Goal: Task Accomplishment & Management: Use online tool/utility

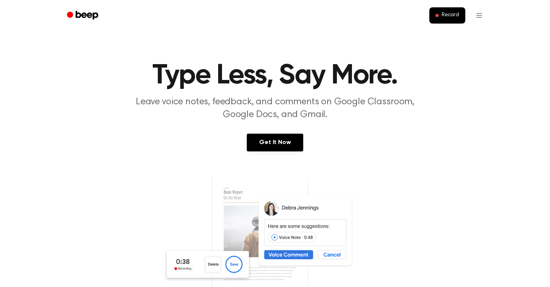
click at [217, 261] on img at bounding box center [275, 249] width 224 height 148
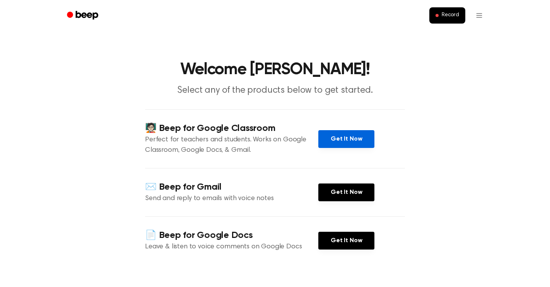
click at [352, 136] on link "Get It Now" at bounding box center [346, 139] width 56 height 18
click at [430, 16] on button "Record" at bounding box center [447, 15] width 36 height 16
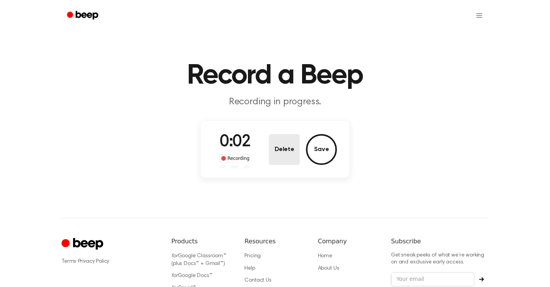
click at [277, 140] on button "Delete" at bounding box center [284, 149] width 31 height 31
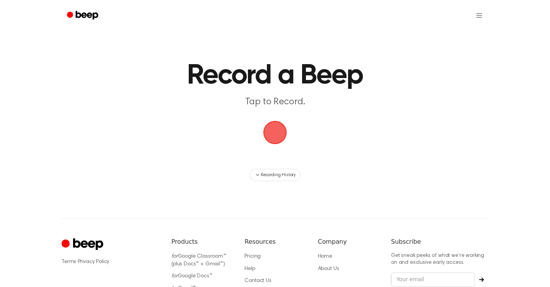
click at [277, 136] on span "button" at bounding box center [275, 133] width 30 height 30
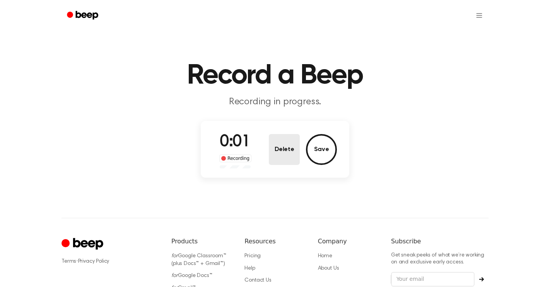
click at [288, 148] on button "Delete" at bounding box center [284, 149] width 31 height 31
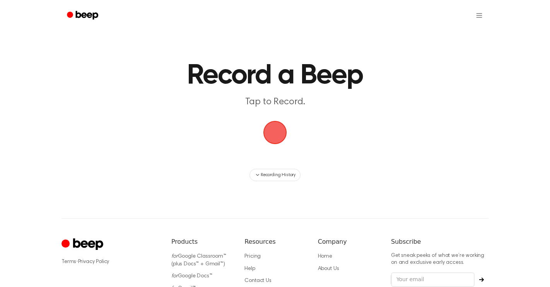
click at [281, 143] on span "button" at bounding box center [275, 133] width 22 height 22
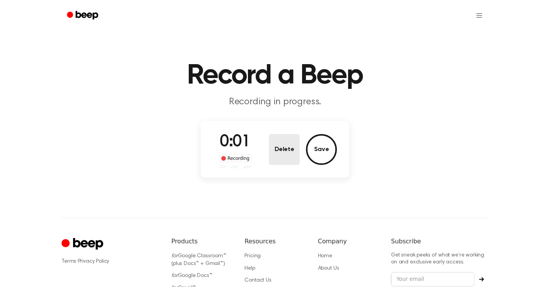
click at [294, 150] on button "Delete" at bounding box center [284, 149] width 31 height 31
